Goal: Information Seeking & Learning: Learn about a topic

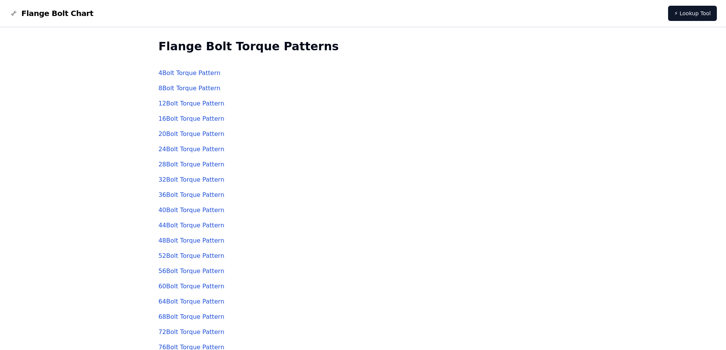
click at [179, 88] on link "8 Bolt Torque Pattern" at bounding box center [189, 88] width 62 height 7
click at [176, 73] on link "4 Bolt Torque Pattern" at bounding box center [189, 72] width 62 height 7
click at [179, 103] on link "12 Bolt Torque Pattern" at bounding box center [191, 103] width 66 height 7
click at [176, 133] on link "20 Bolt Torque Pattern" at bounding box center [191, 133] width 66 height 7
click at [185, 118] on link "16 Bolt Torque Pattern" at bounding box center [191, 118] width 66 height 7
